Goal: Transaction & Acquisition: Purchase product/service

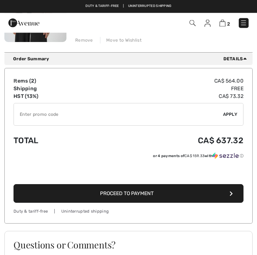
scroll to position [267, 0]
click at [228, 197] on button "Proceed to Payment" at bounding box center [129, 193] width 230 height 19
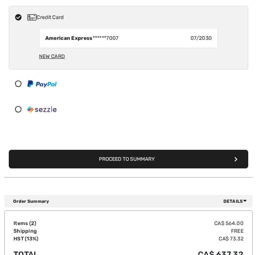
scroll to position [166, 0]
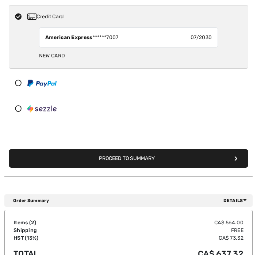
click at [233, 157] on button "Proceed to Summary" at bounding box center [129, 158] width 240 height 19
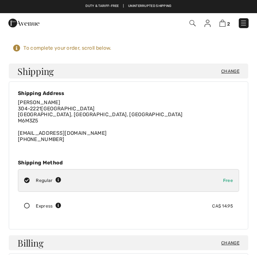
scroll to position [26, 0]
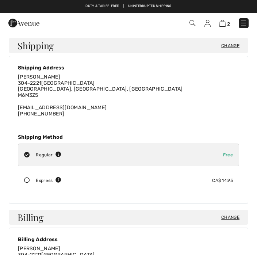
click at [28, 174] on div "Express CA$ 14.95" at bounding box center [128, 180] width 221 height 23
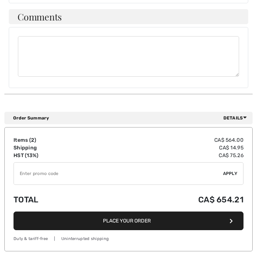
scroll to position [513, 0]
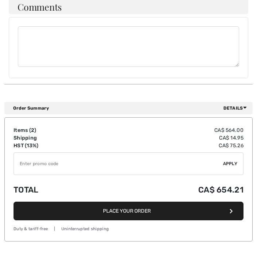
click at [201, 204] on button "Place Your Order" at bounding box center [129, 211] width 230 height 19
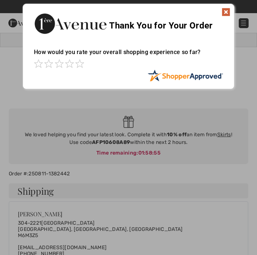
click at [225, 10] on img at bounding box center [226, 12] width 9 height 9
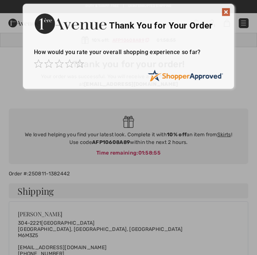
click at [225, 8] on img at bounding box center [226, 12] width 9 height 9
